Goal: Information Seeking & Learning: Learn about a topic

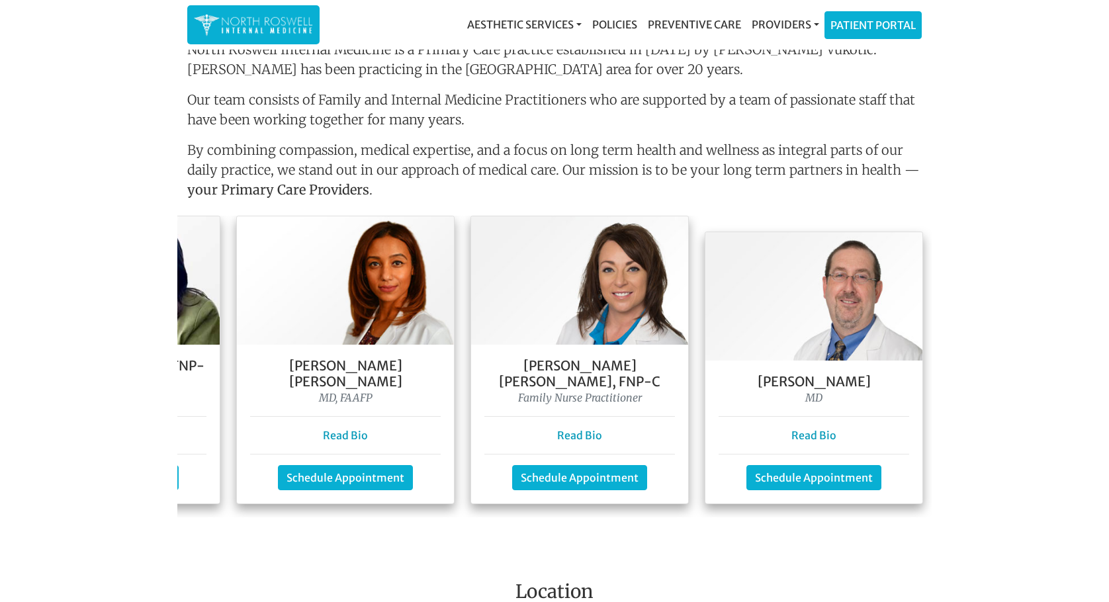
scroll to position [0, 437]
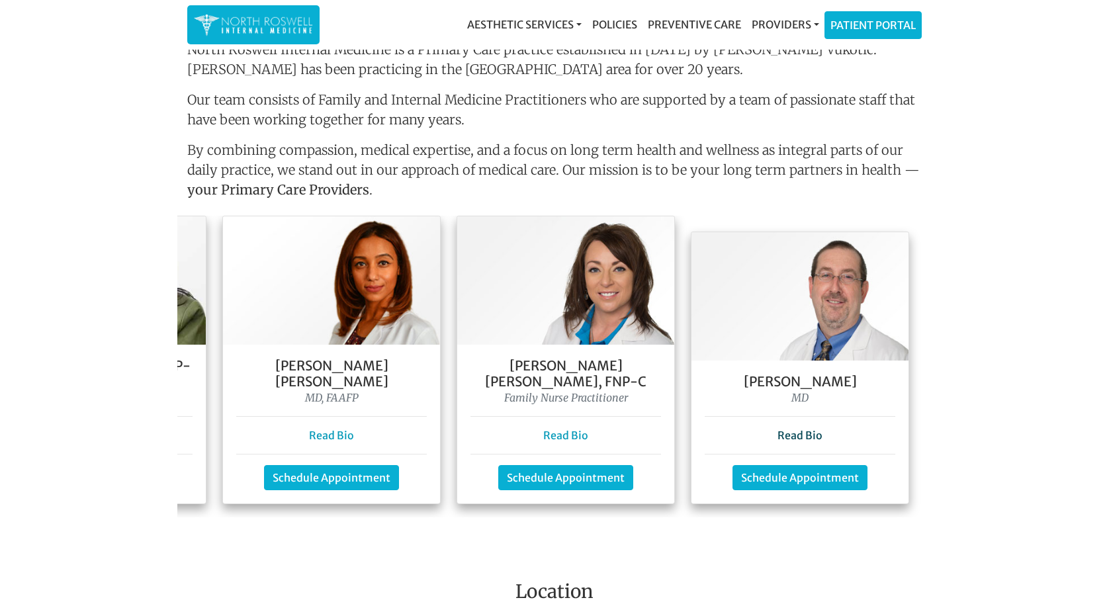
click at [786, 429] on link "Read Bio" at bounding box center [799, 435] width 45 height 13
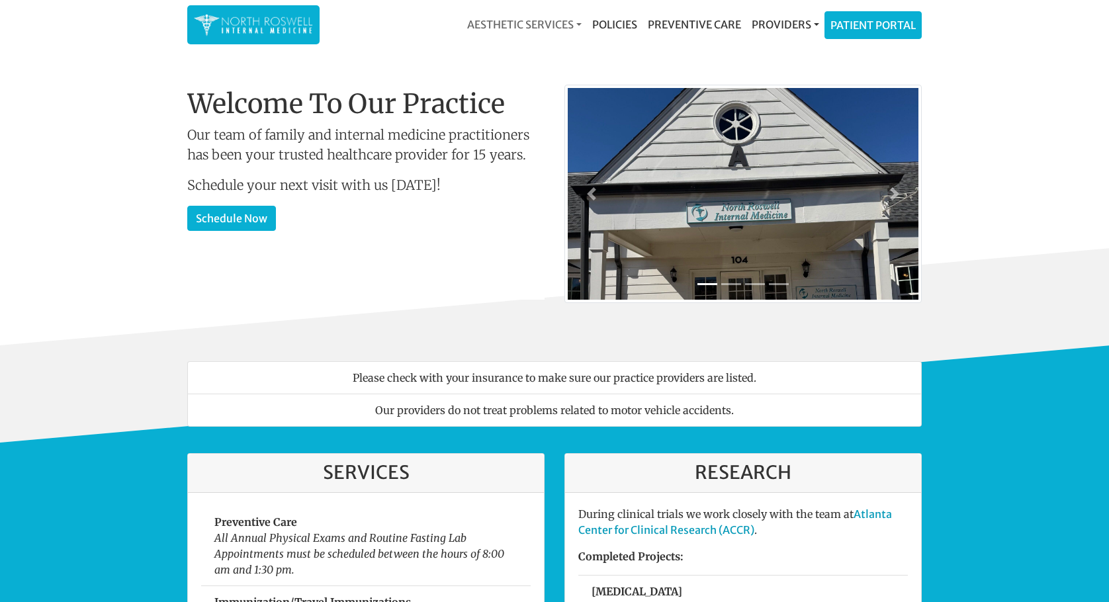
click at [501, 24] on link "Aesthetic Services" at bounding box center [524, 24] width 125 height 26
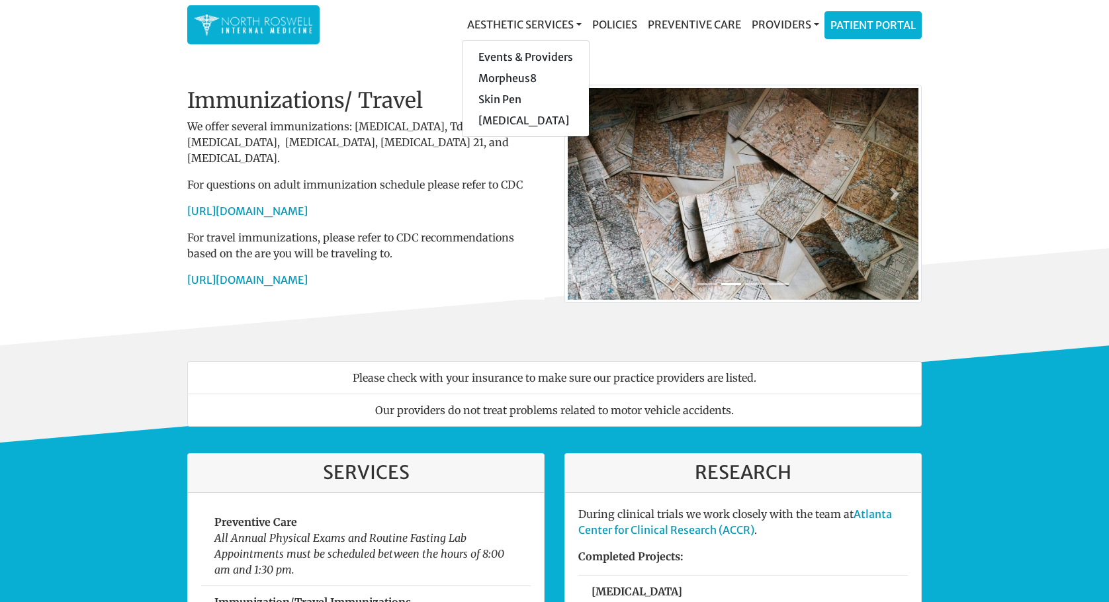
click at [408, 310] on div "Welcome To Our Practice Our team of family and internal medicine practitioners …" at bounding box center [365, 215] width 377 height 254
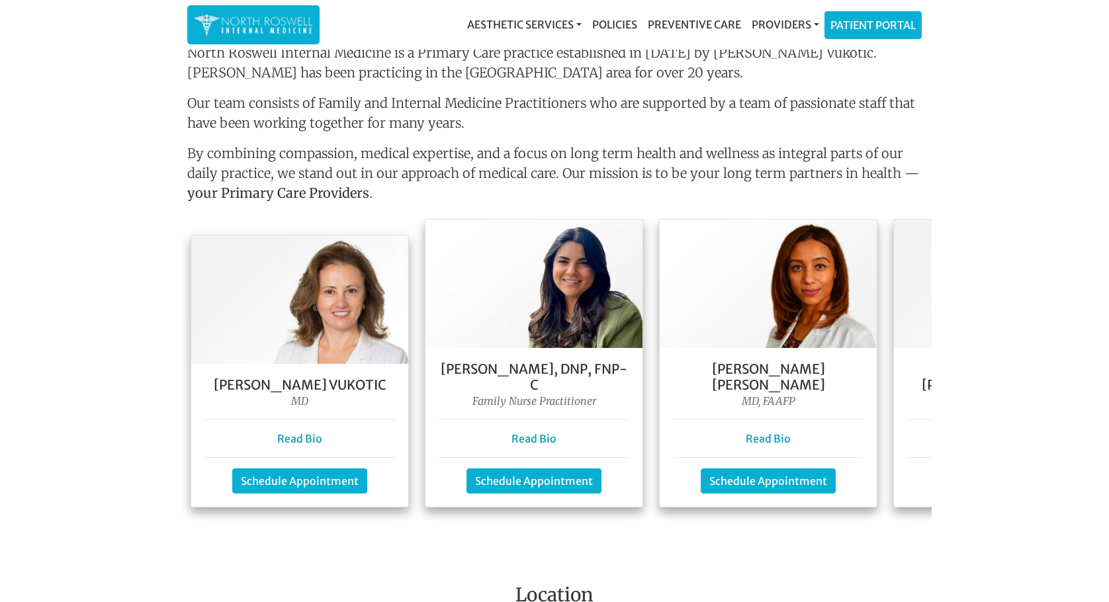
scroll to position [1059, 0]
